Goal: Task Accomplishment & Management: Use online tool/utility

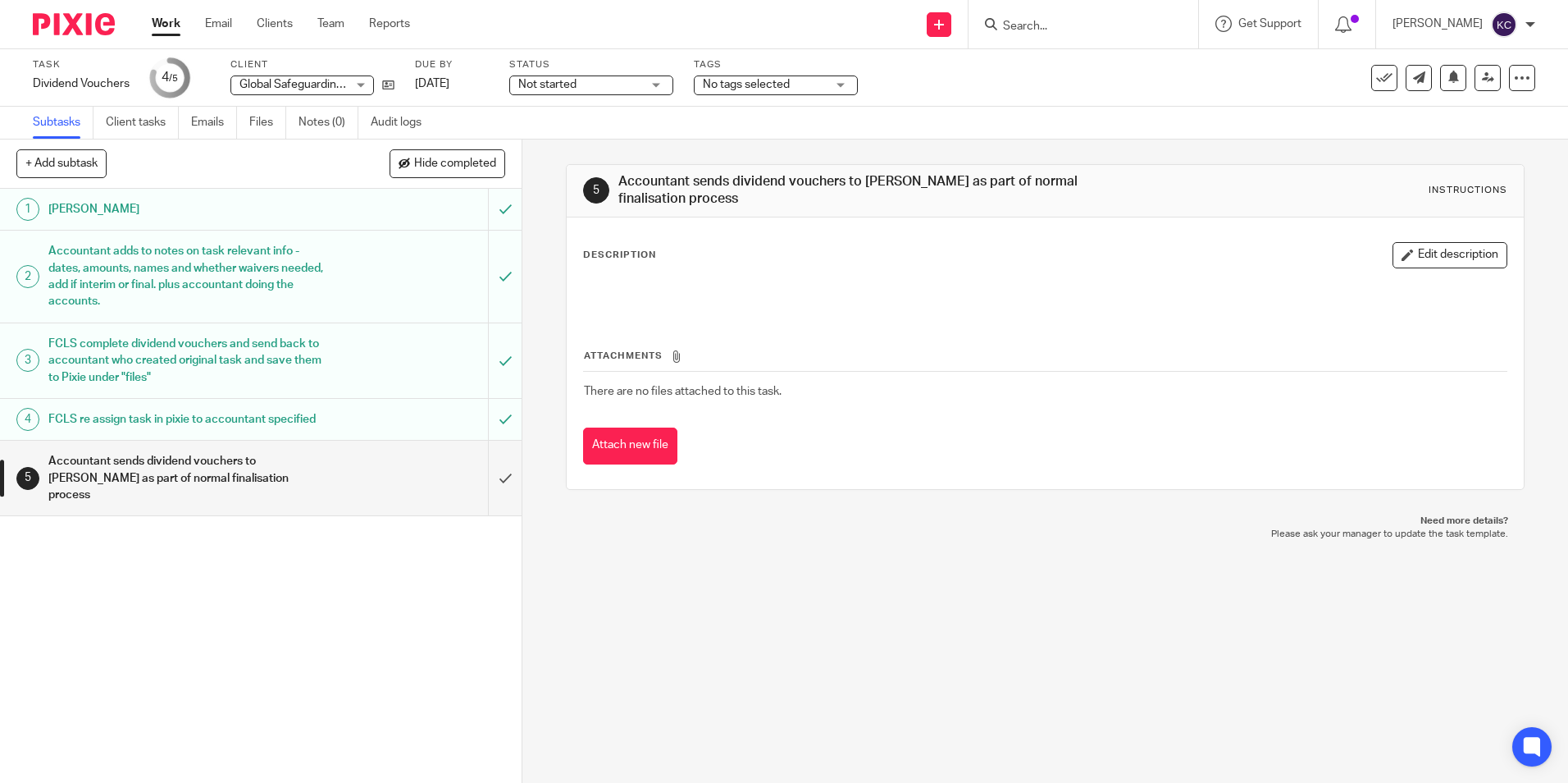
click at [162, 25] on link "Work" at bounding box center [165, 24] width 29 height 17
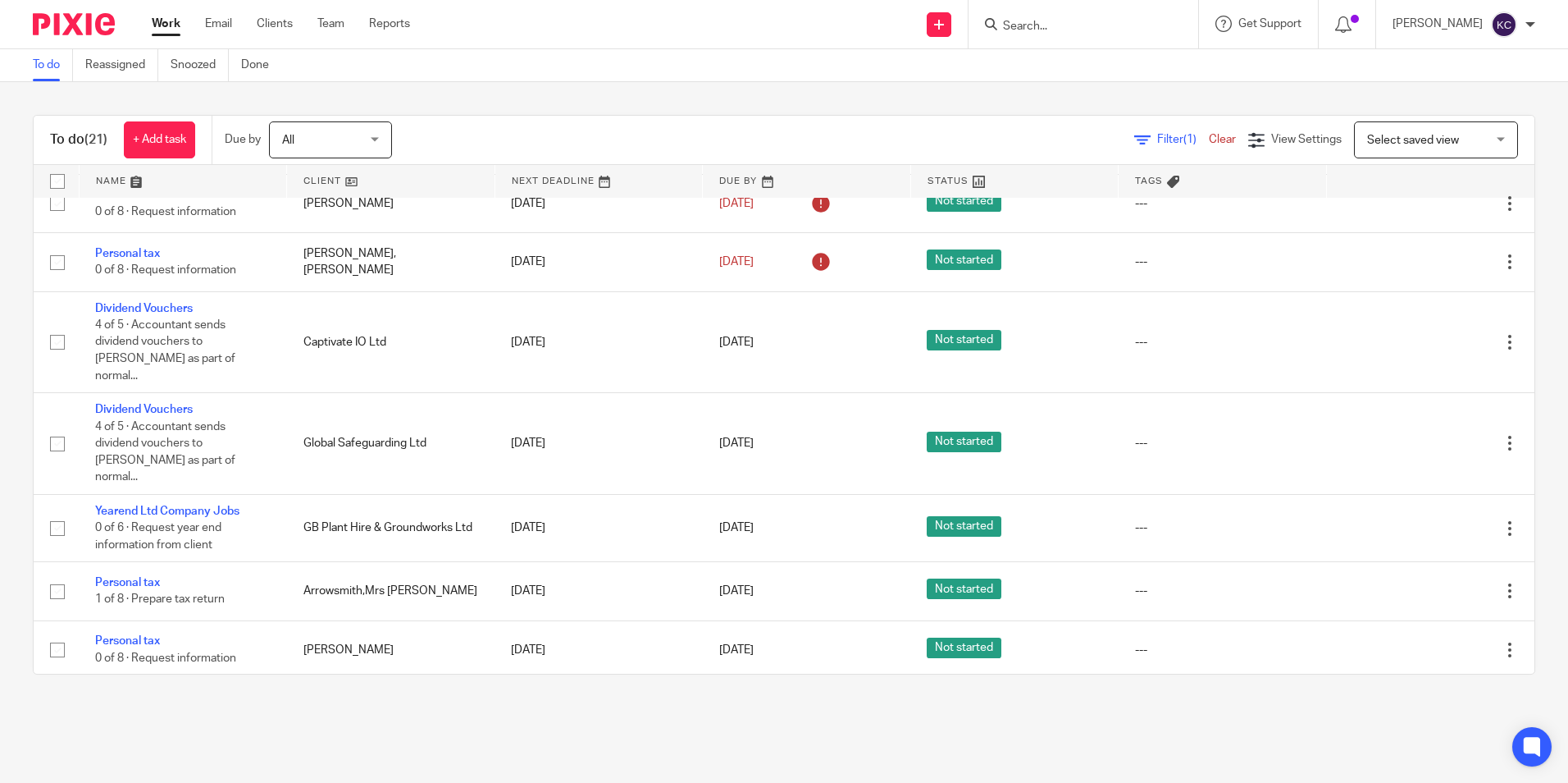
scroll to position [897, 0]
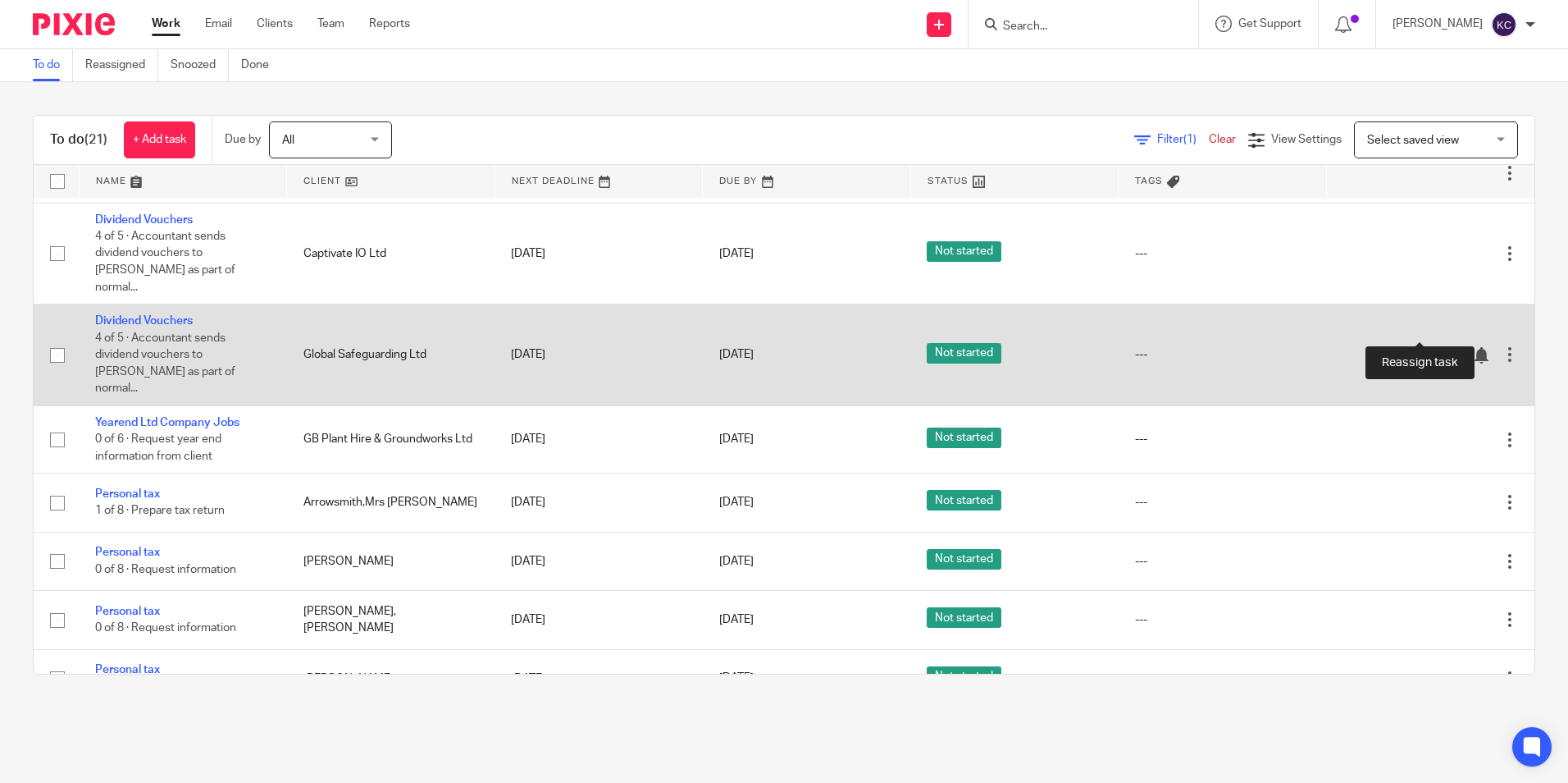
click at [1444, 347] on icon at bounding box center [1453, 355] width 17 height 17
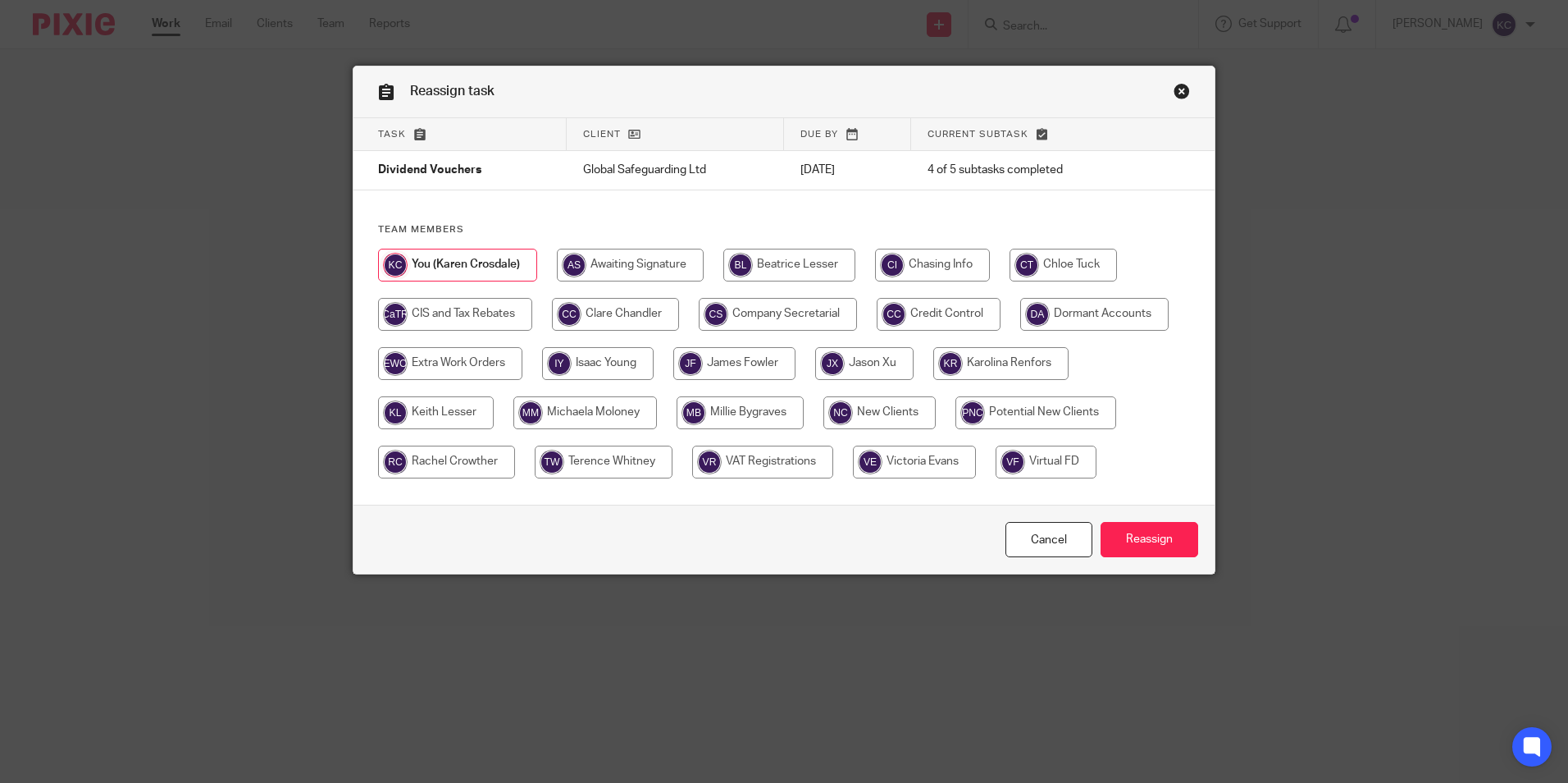
click at [606, 314] on input "radio" at bounding box center [615, 313] width 127 height 33
radio input "true"
click at [1141, 539] on input "Reassign" at bounding box center [1149, 539] width 98 height 35
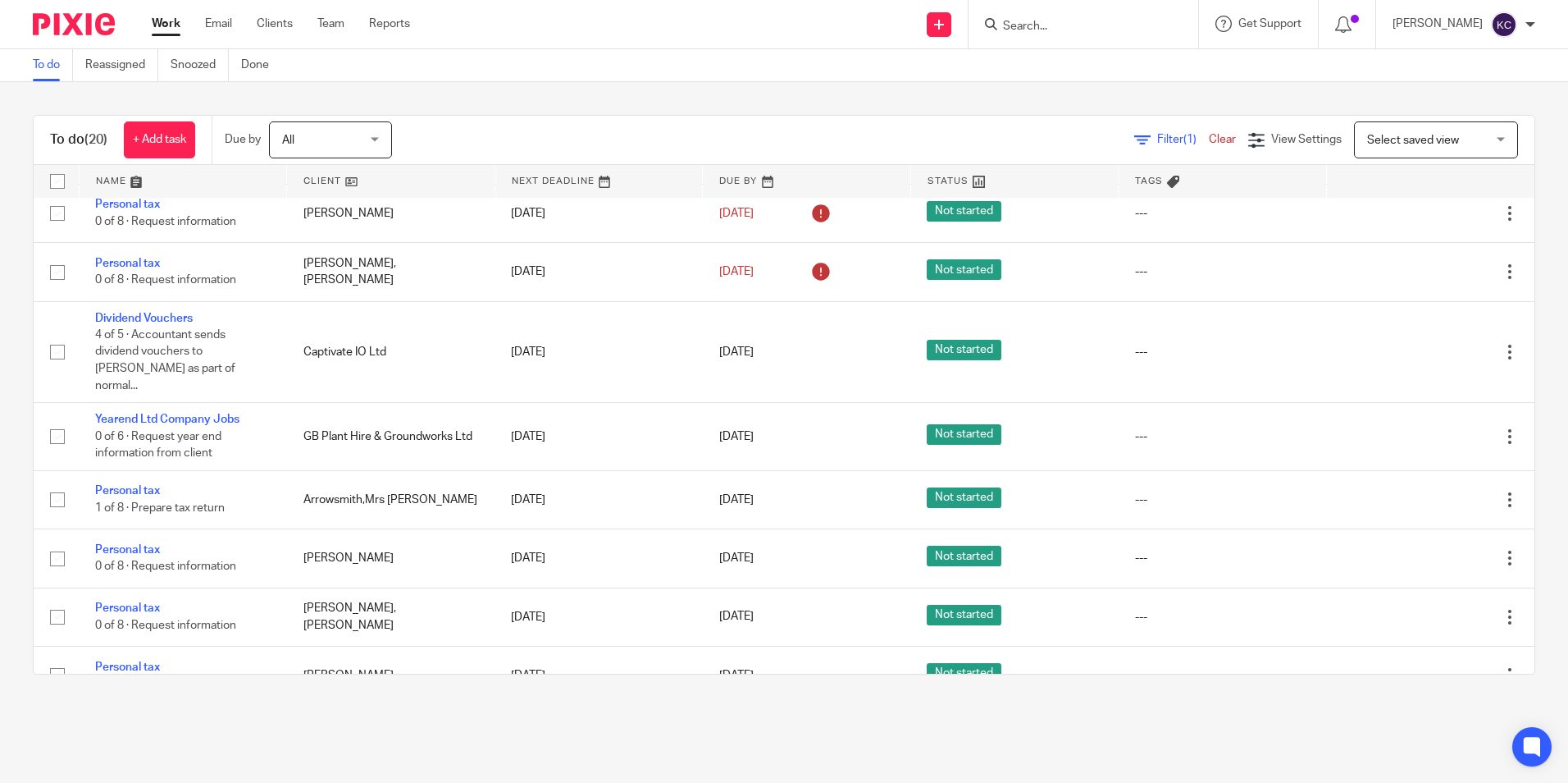
scroll to position [813, 0]
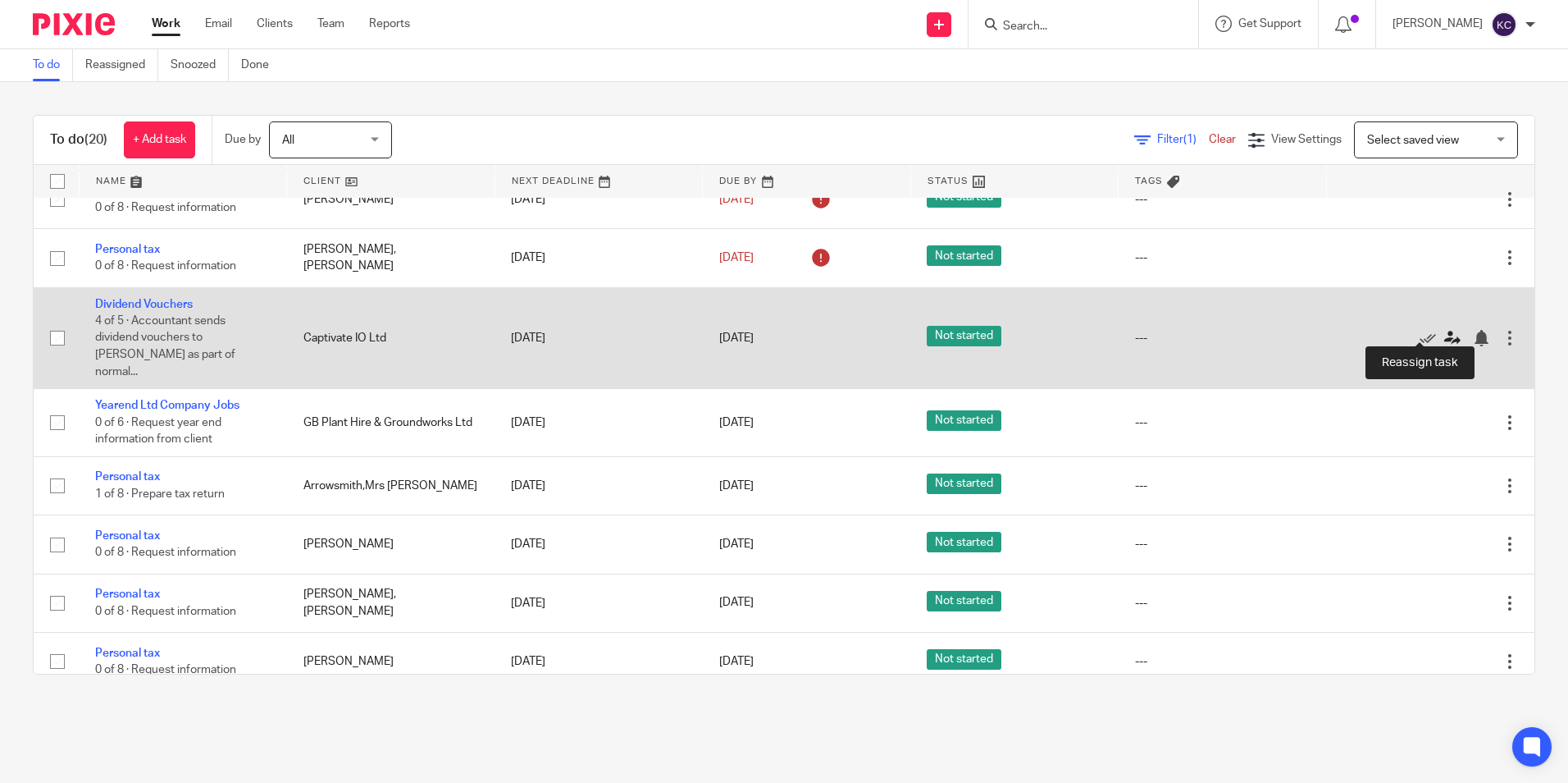
click at [1444, 330] on icon at bounding box center [1453, 338] width 17 height 17
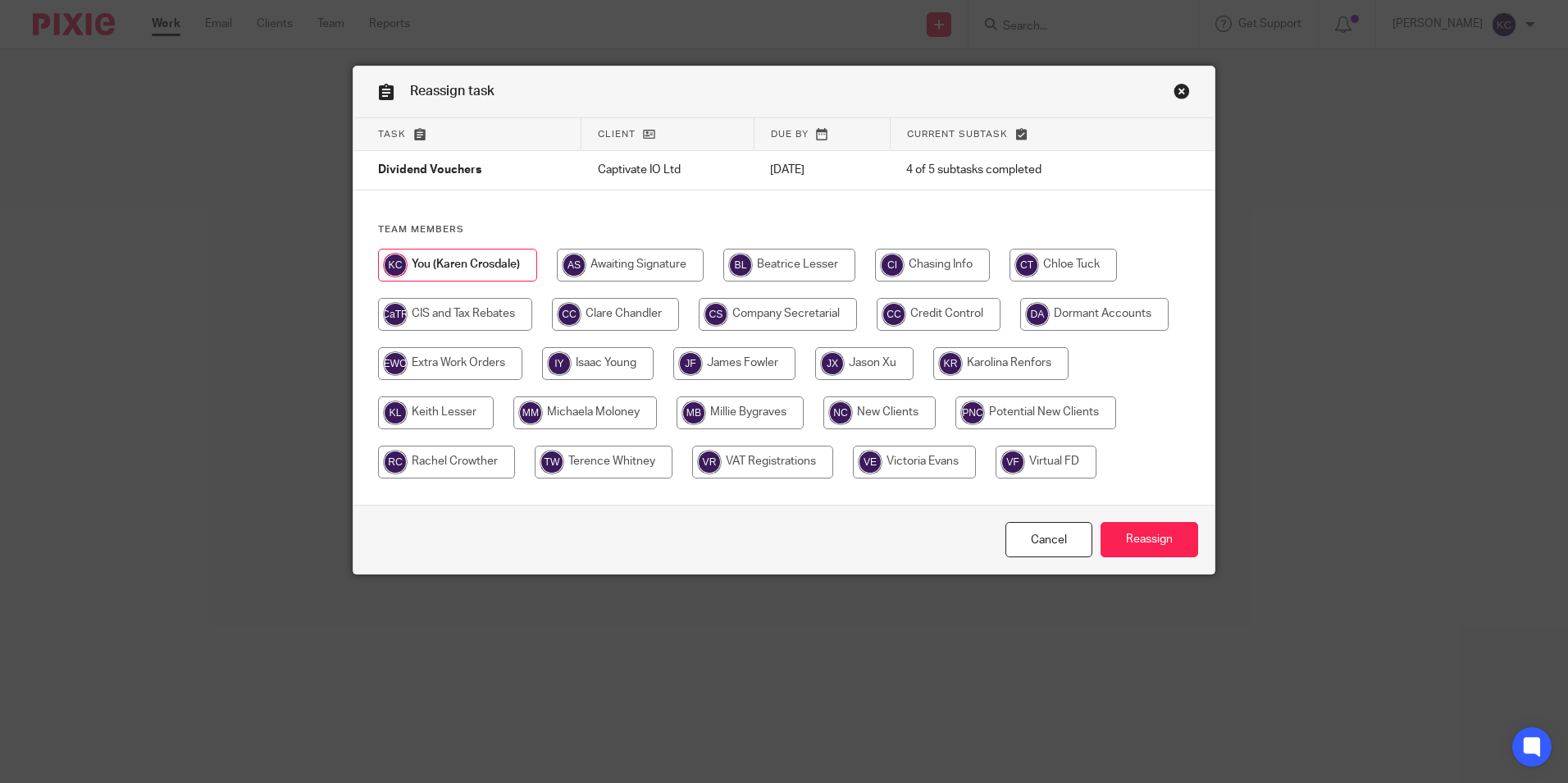
click at [600, 314] on input "radio" at bounding box center [615, 313] width 127 height 33
radio input "true"
click at [1141, 546] on input "Reassign" at bounding box center [1149, 539] width 98 height 35
